Goal: Obtain resource: Obtain resource

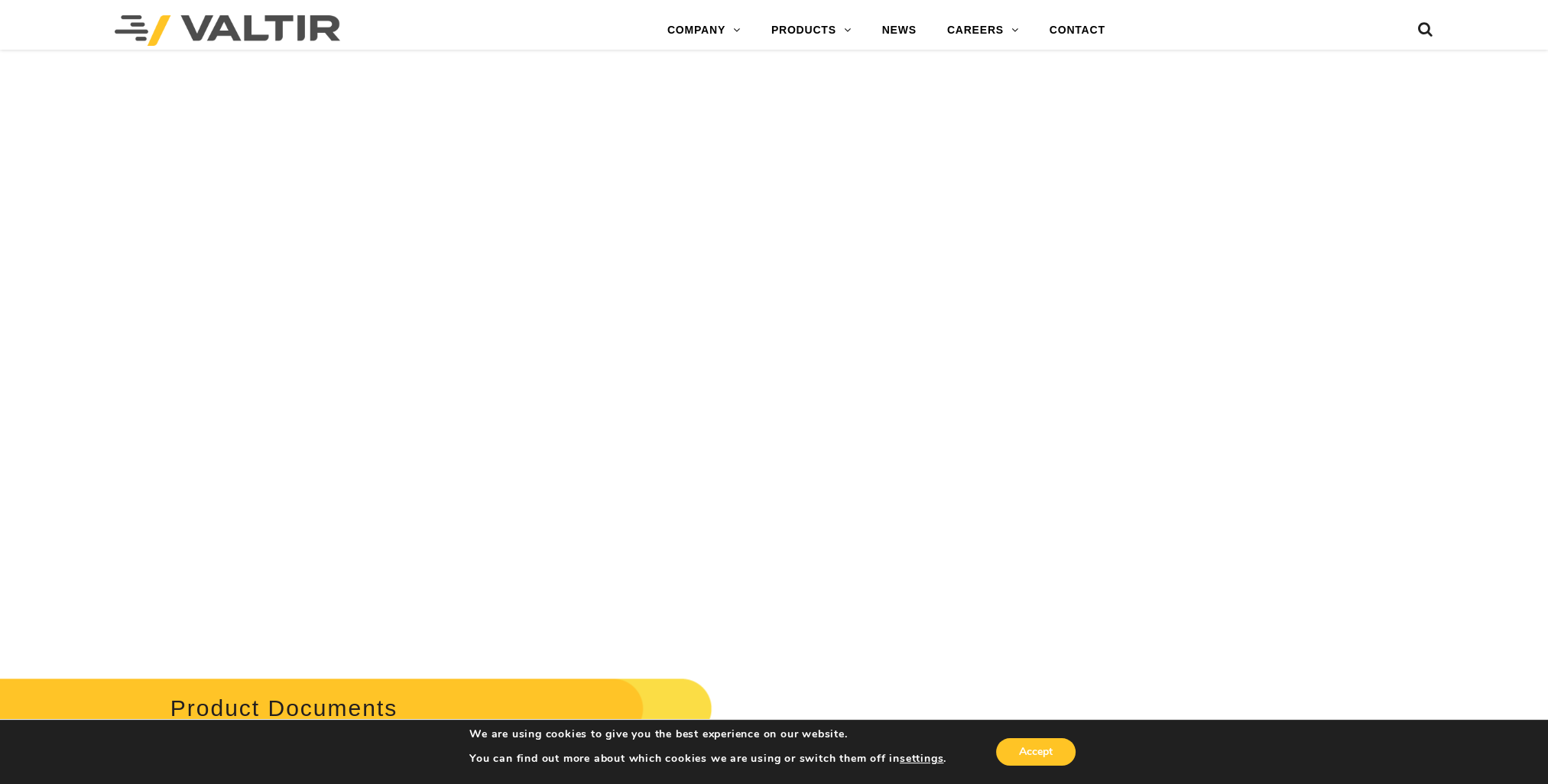
scroll to position [2217, 0]
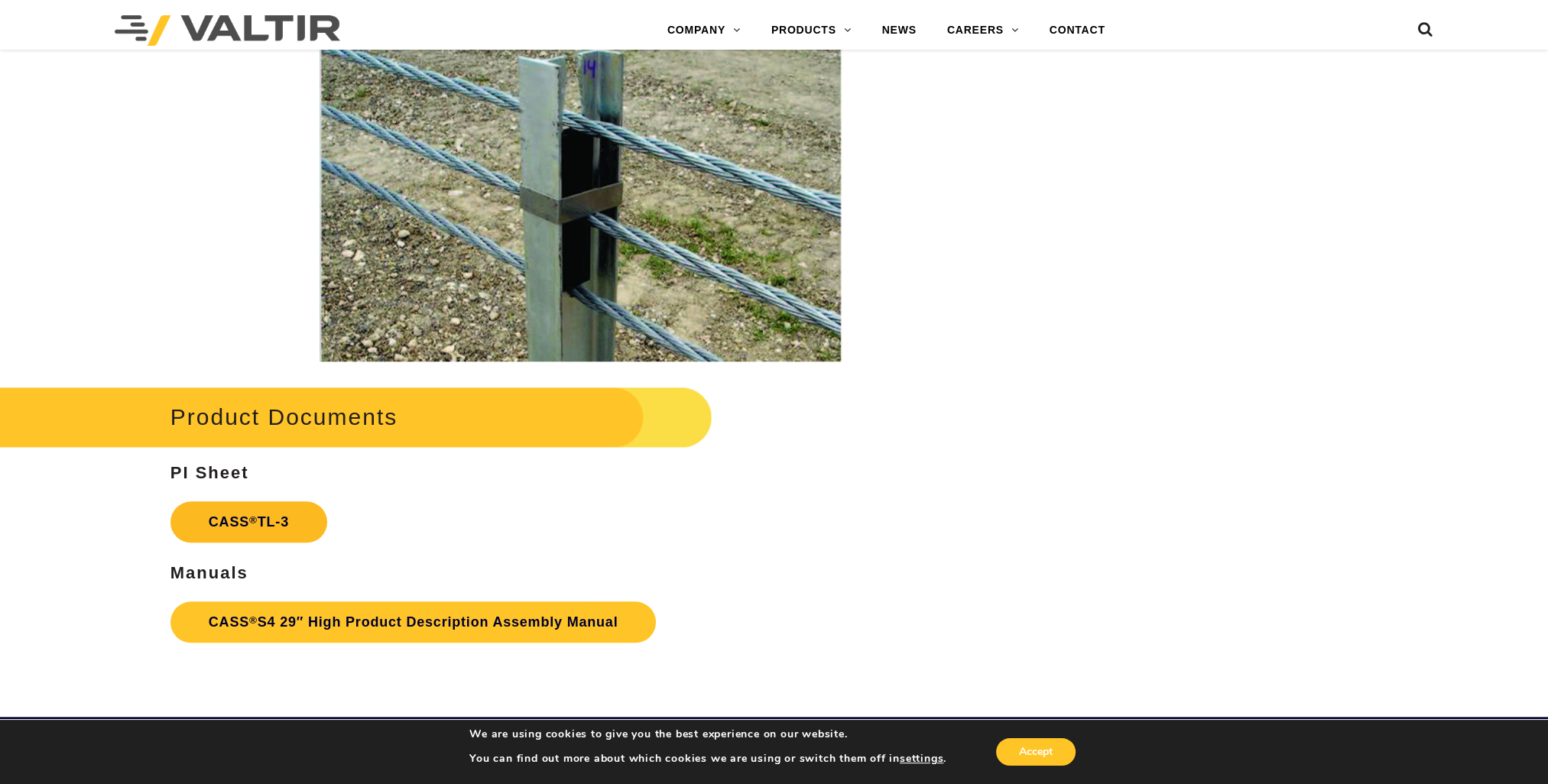
click at [240, 522] on link "CASS ® TL-3" at bounding box center [249, 522] width 157 height 41
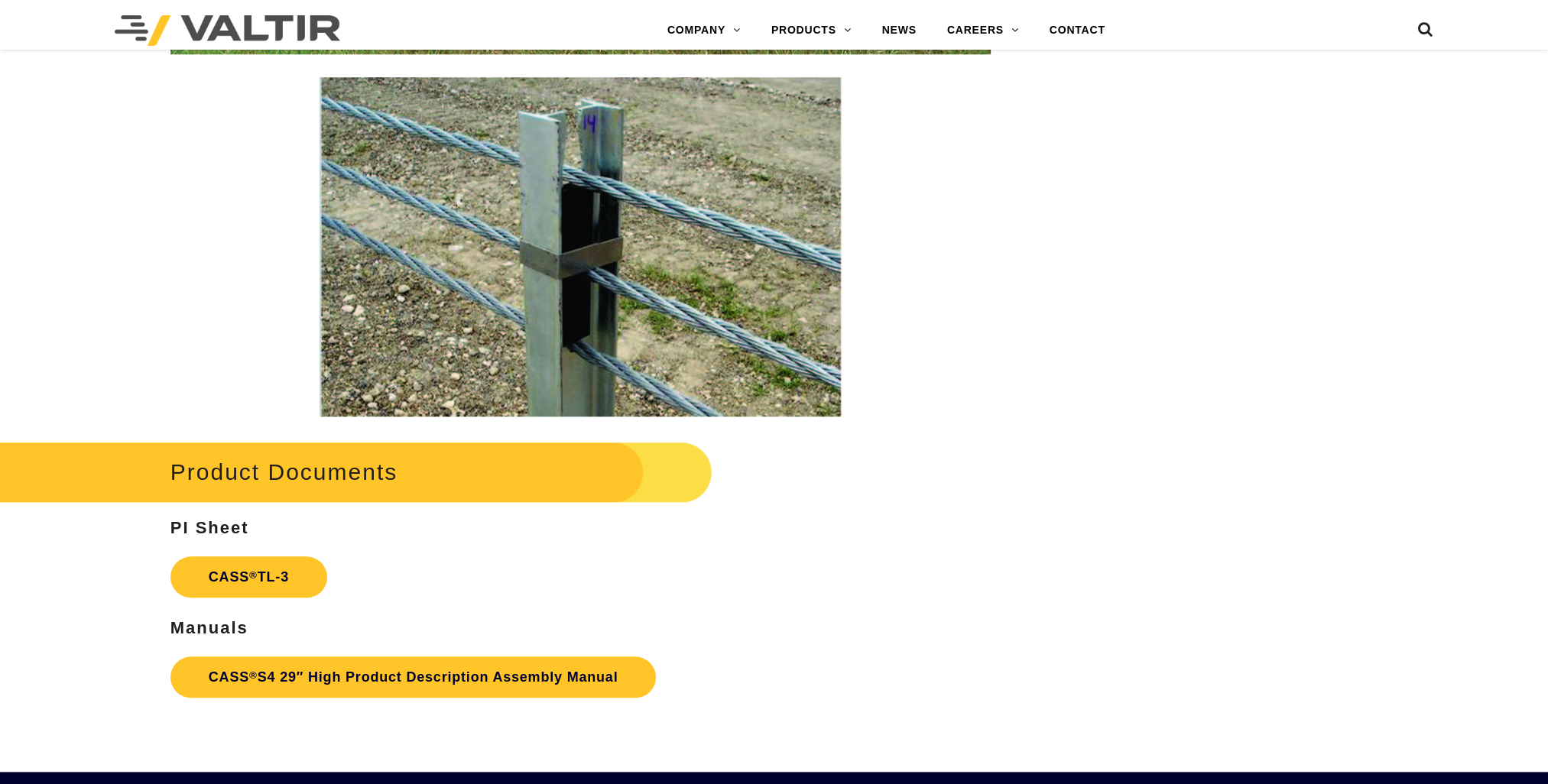
scroll to position [2217, 0]
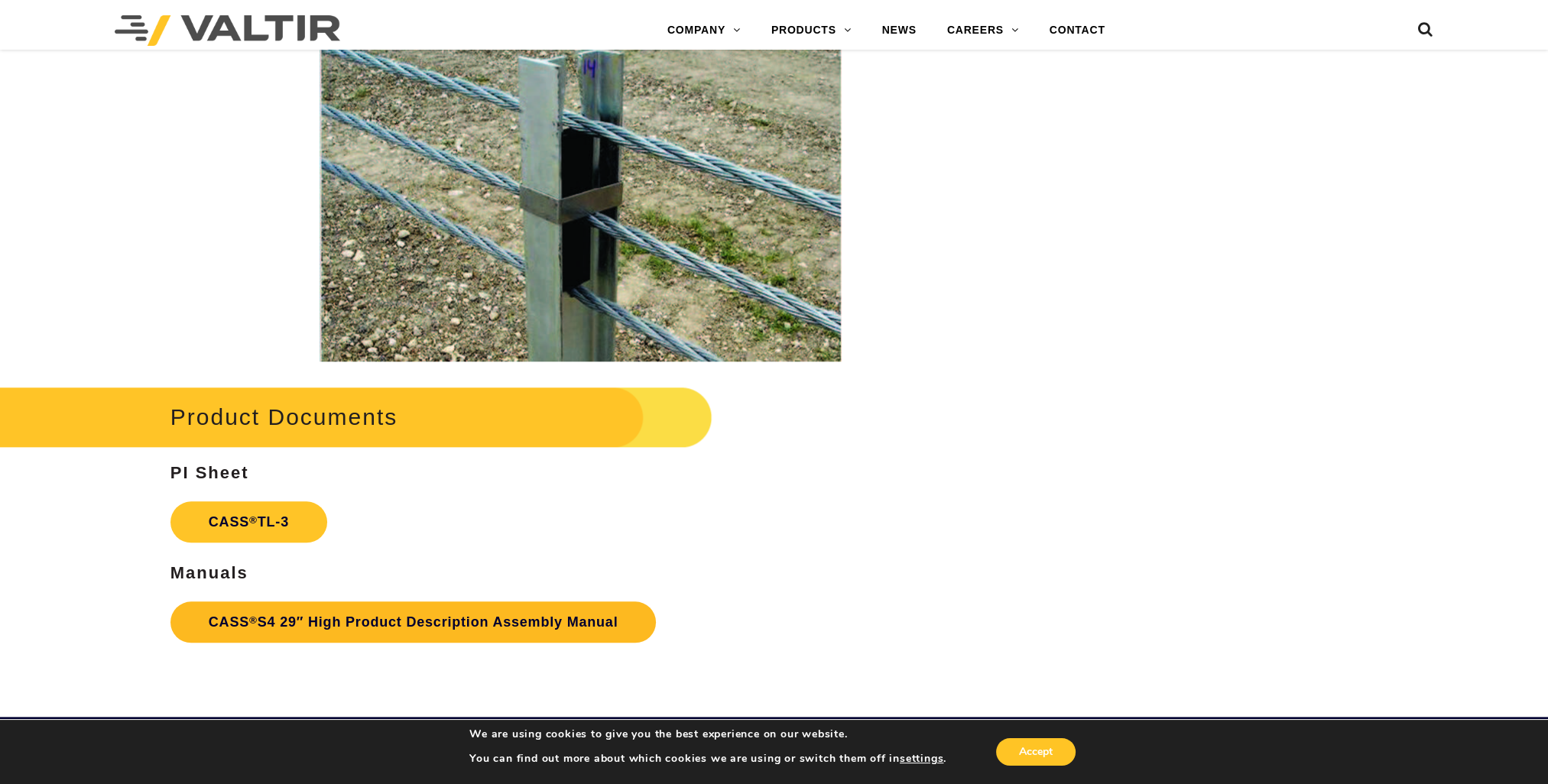
click at [267, 630] on link "CASS ® S4 29″ High Product Description Assembly Manual" at bounding box center [414, 622] width 486 height 41
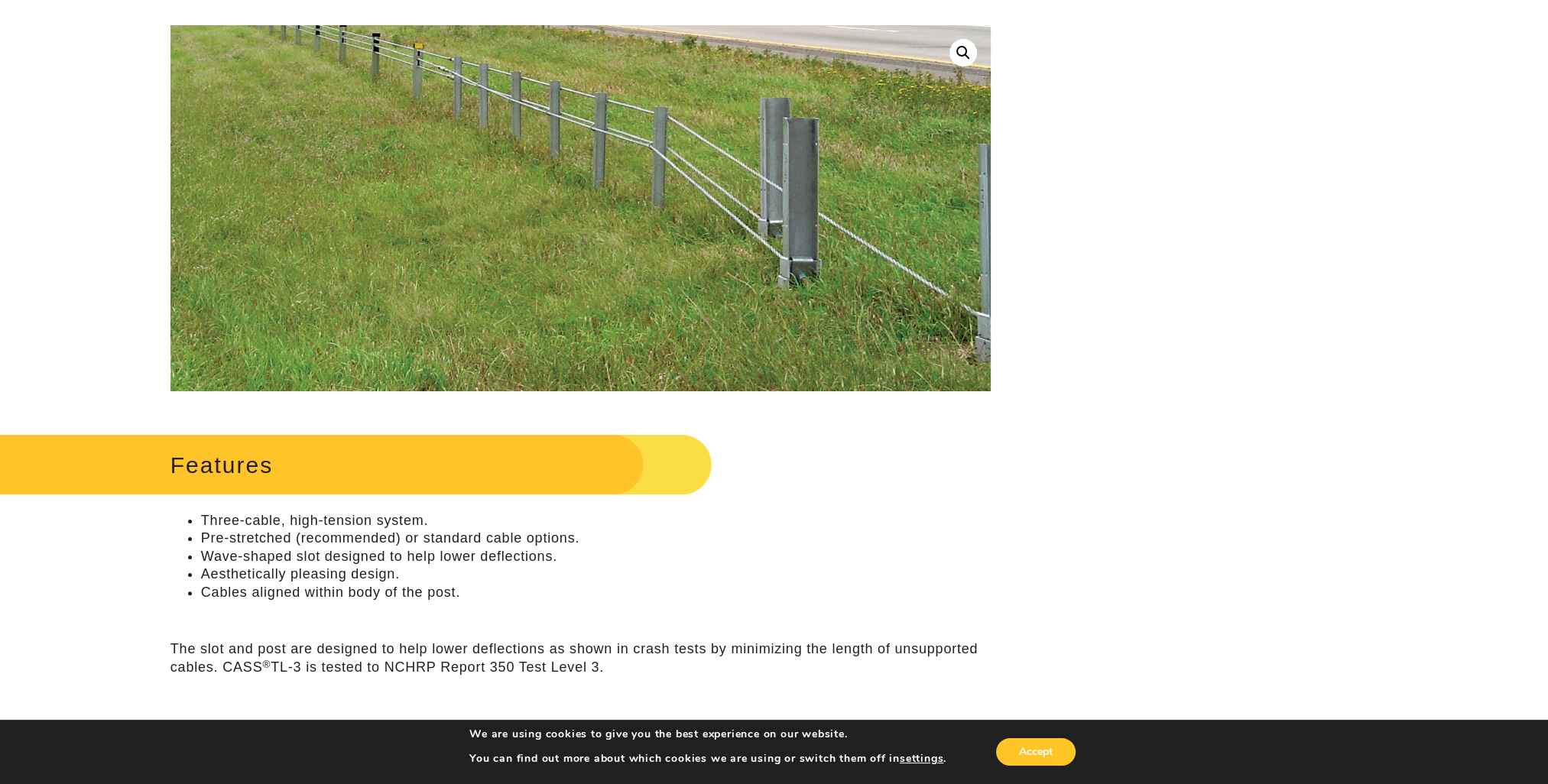
scroll to position [0, 0]
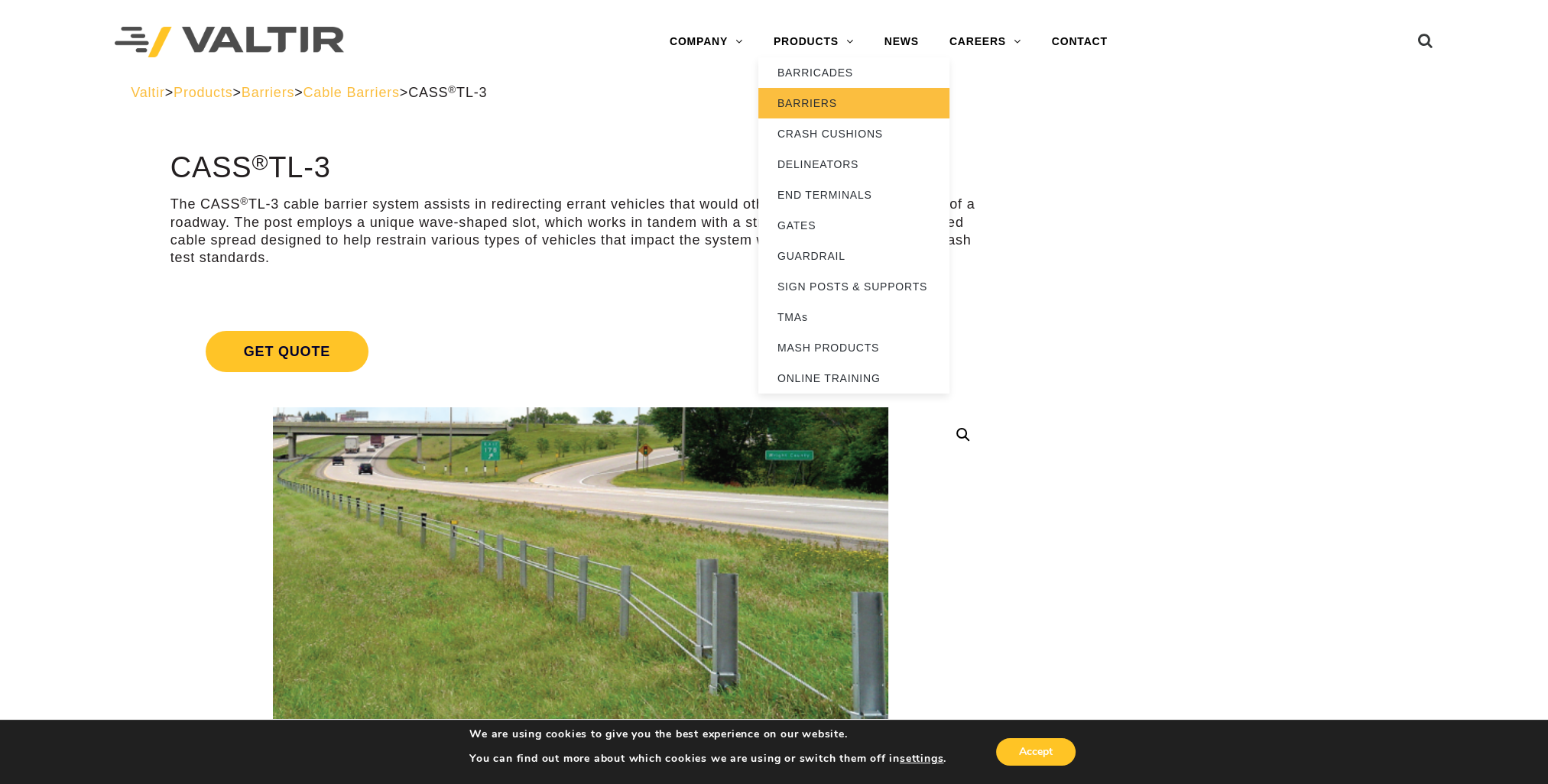
click at [838, 97] on link "BARRIERS" at bounding box center [854, 103] width 191 height 30
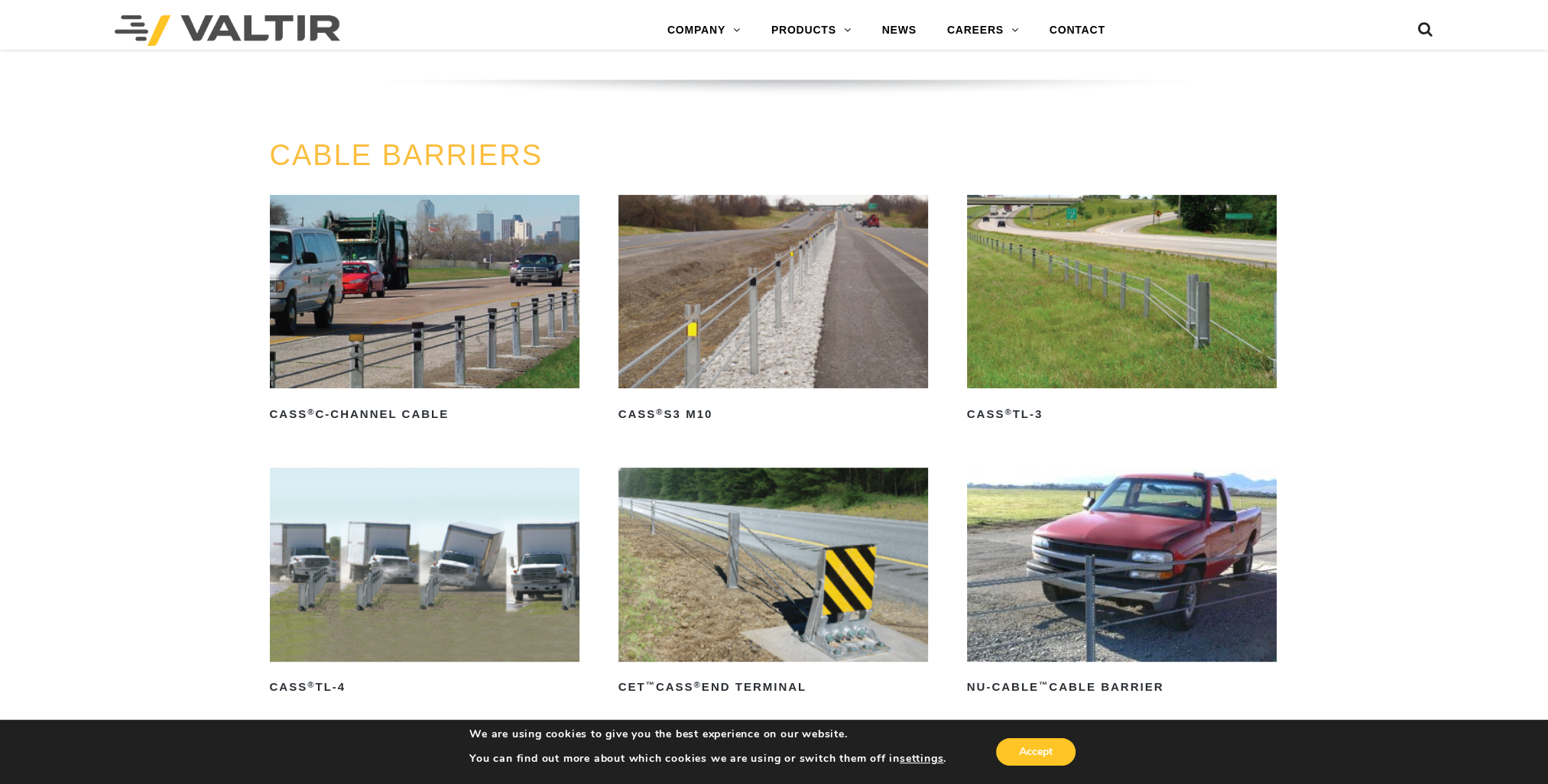
scroll to position [688, 0]
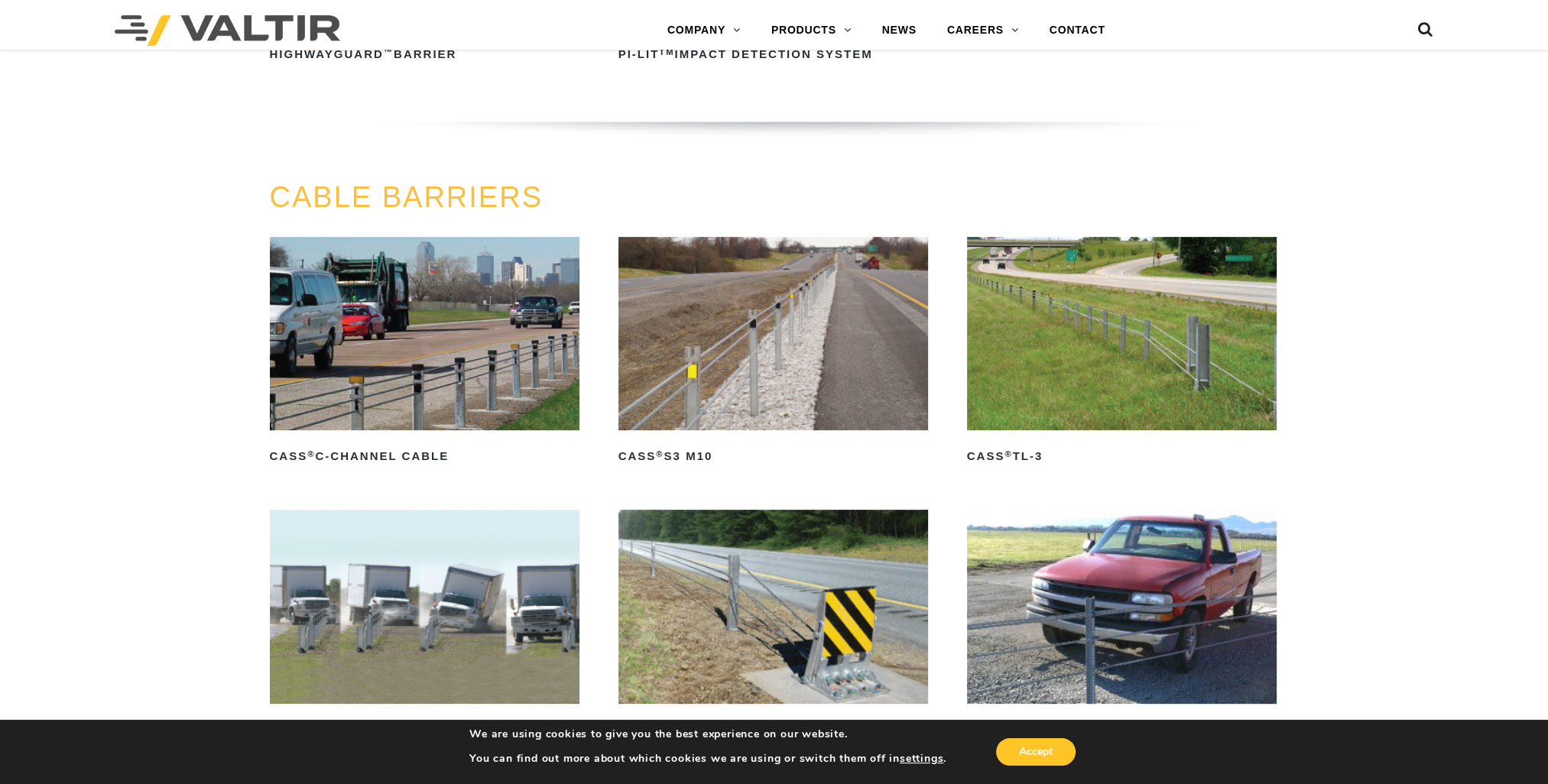
click at [1116, 397] on img at bounding box center [1123, 334] width 311 height 194
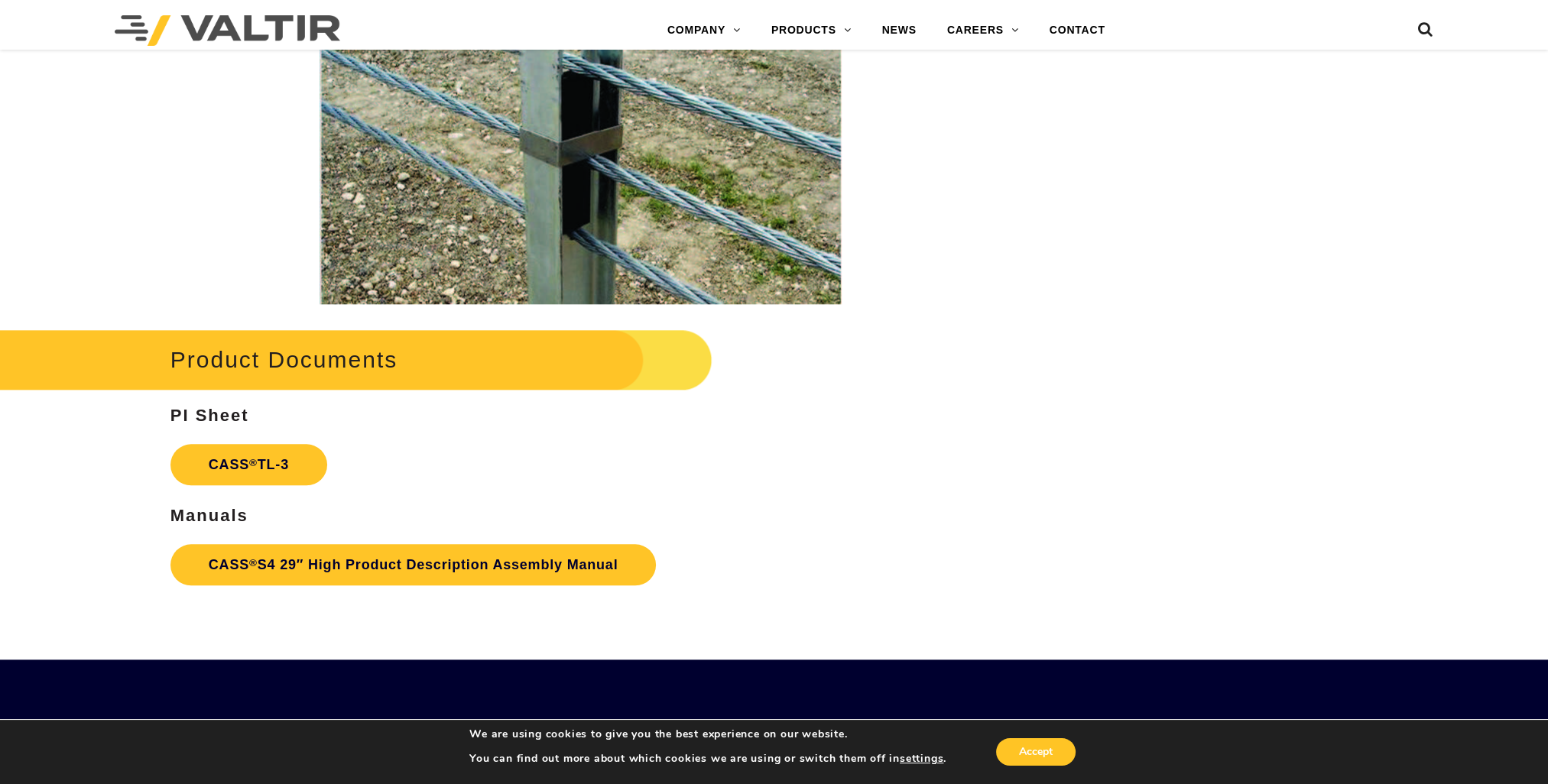
scroll to position [2293, 0]
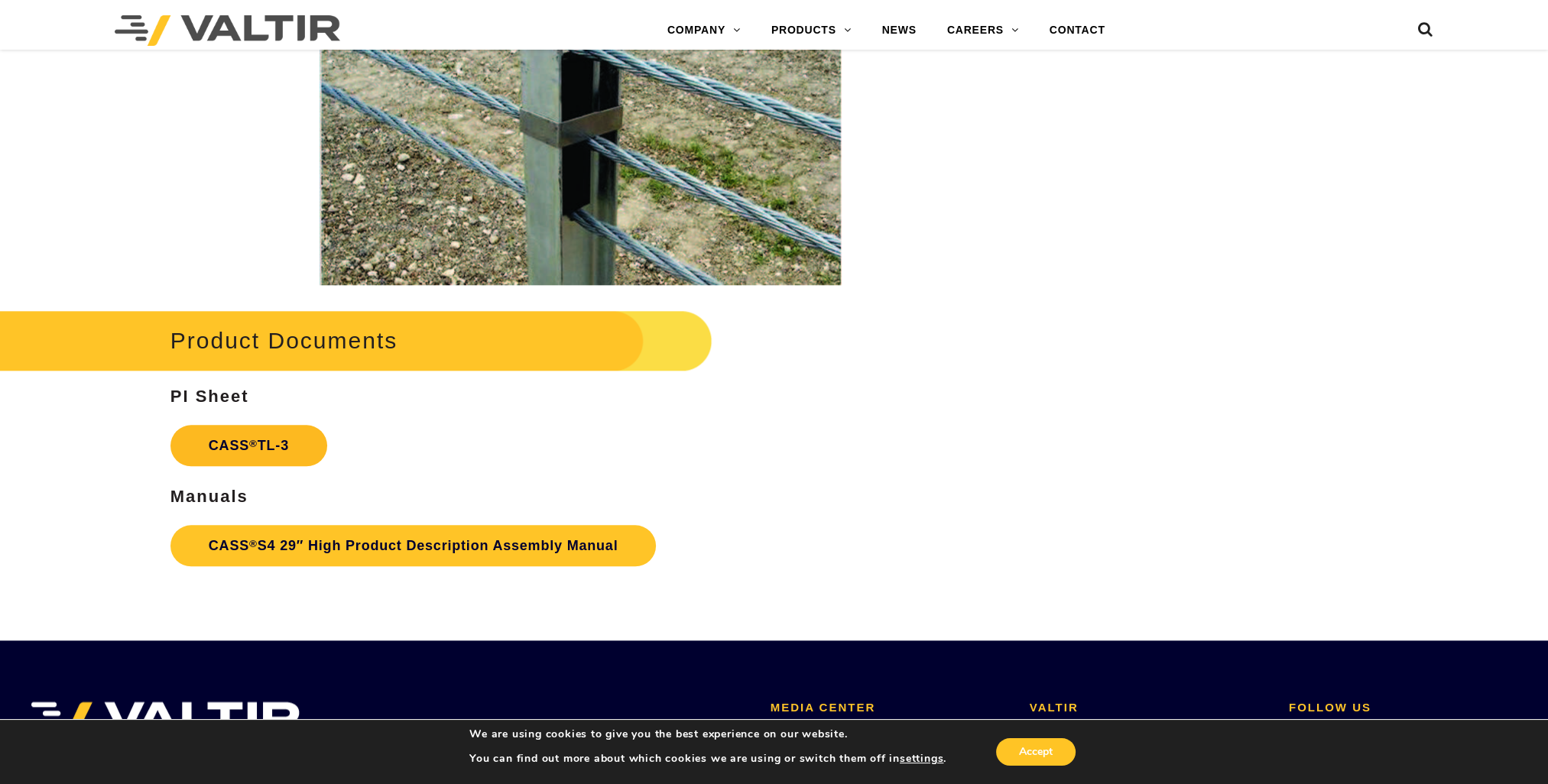
click at [269, 445] on link "CASS ® TL-3" at bounding box center [249, 445] width 157 height 41
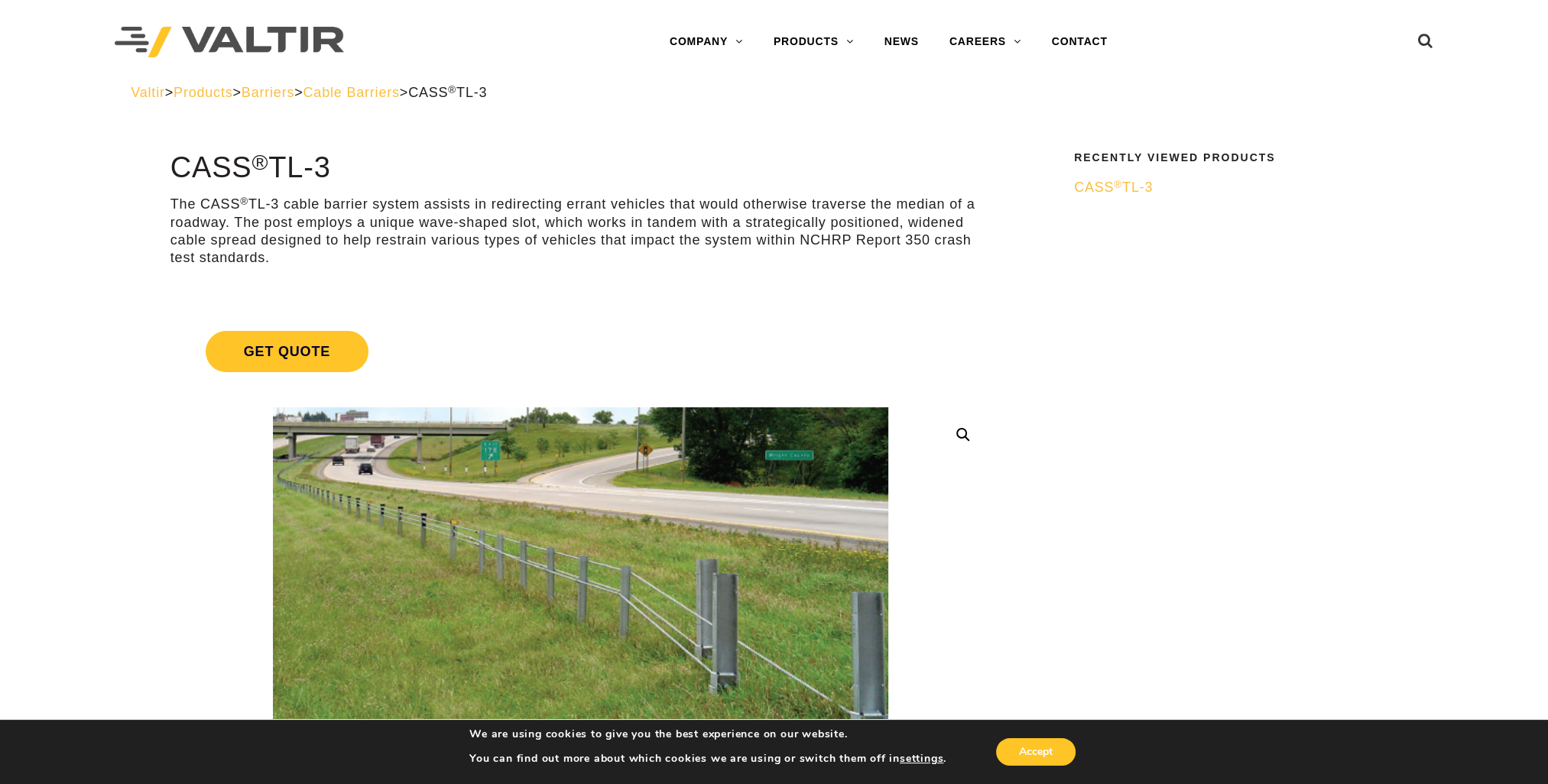
click at [1095, 187] on span "CASS ® TL-3" at bounding box center [1113, 187] width 79 height 16
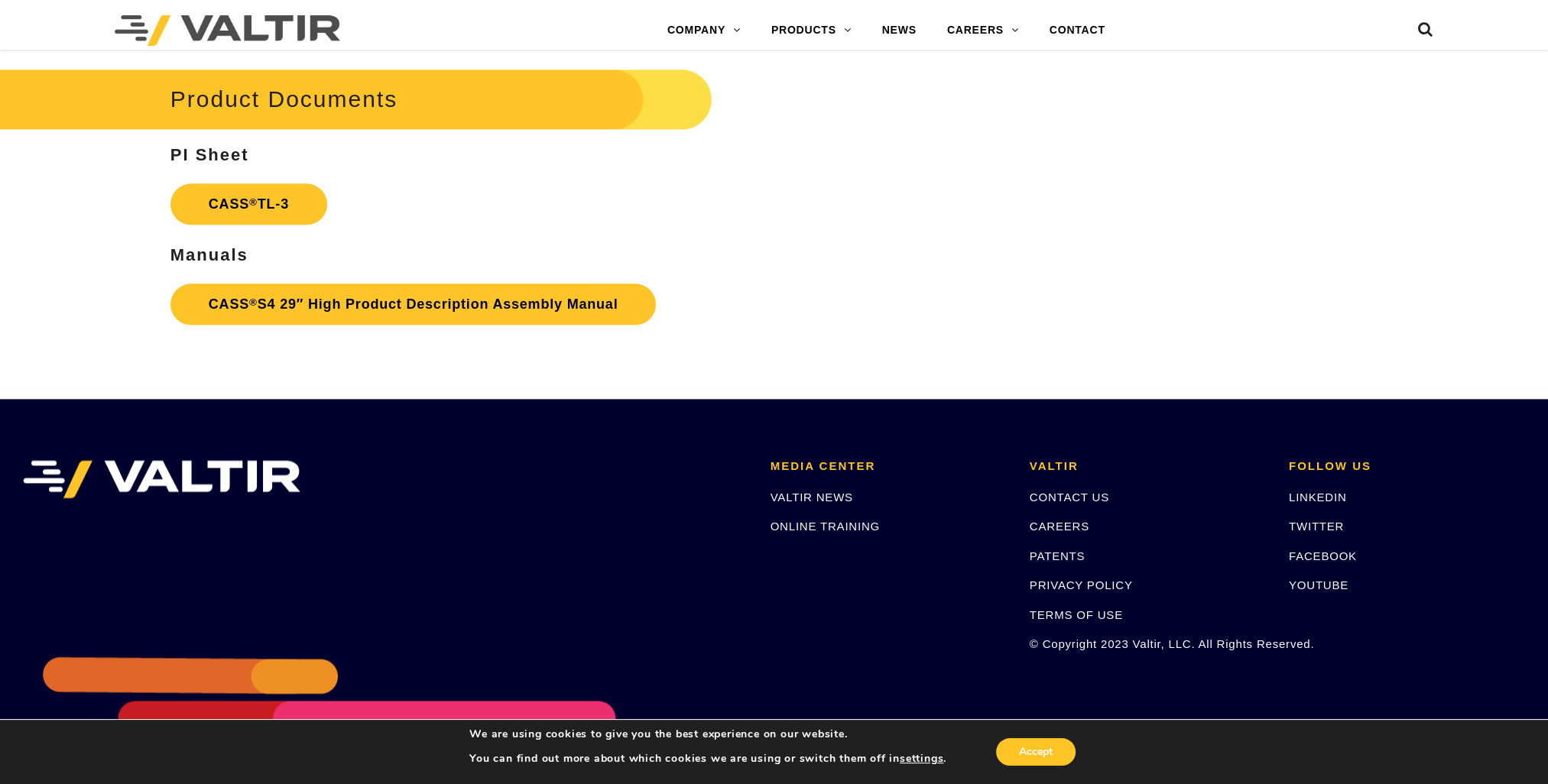
scroll to position [2609, 0]
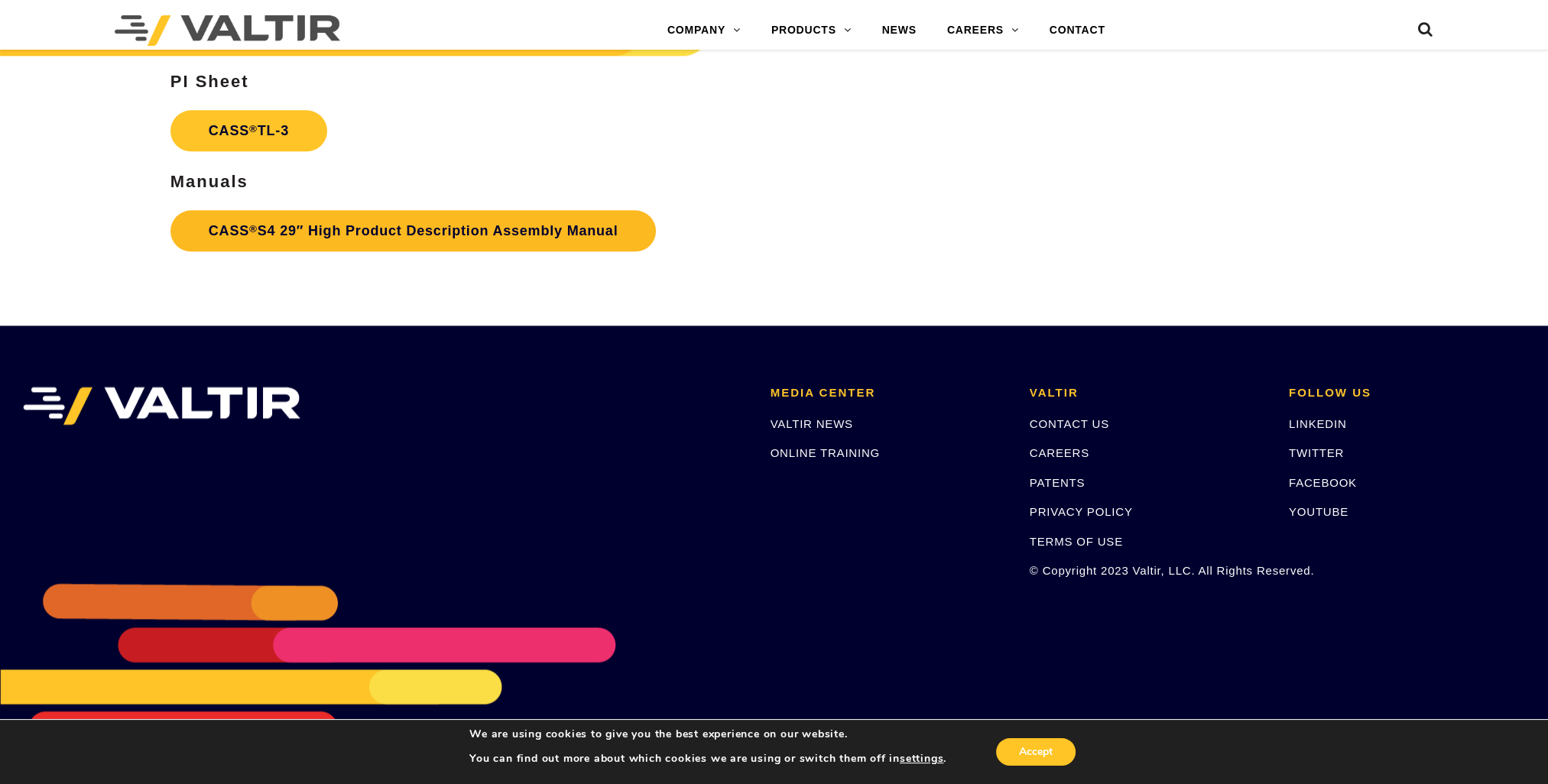
click at [317, 221] on link "CASS ® S4 29″ High Product Description Assembly Manual" at bounding box center [414, 230] width 486 height 41
